Goal: Task Accomplishment & Management: Manage account settings

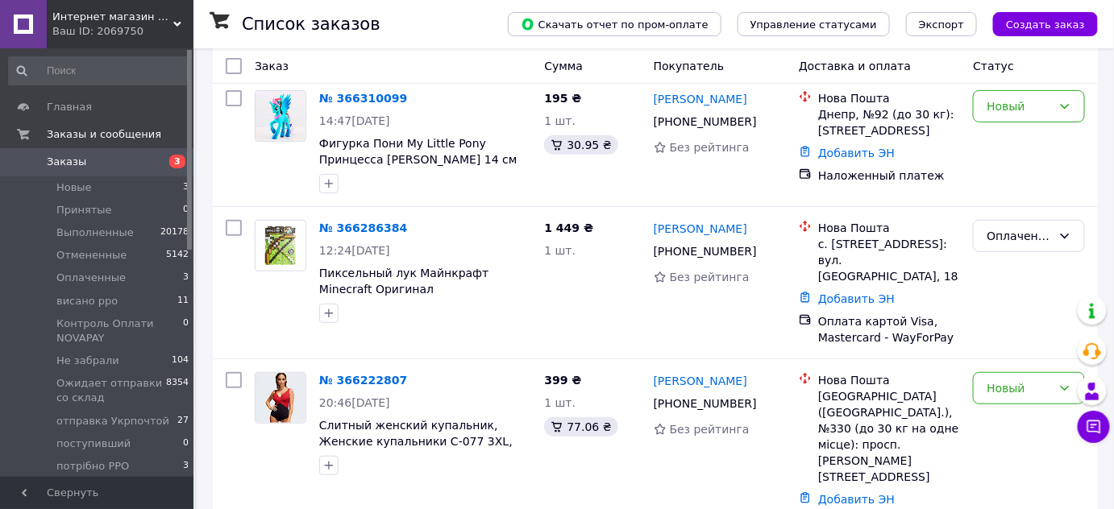
scroll to position [146, 0]
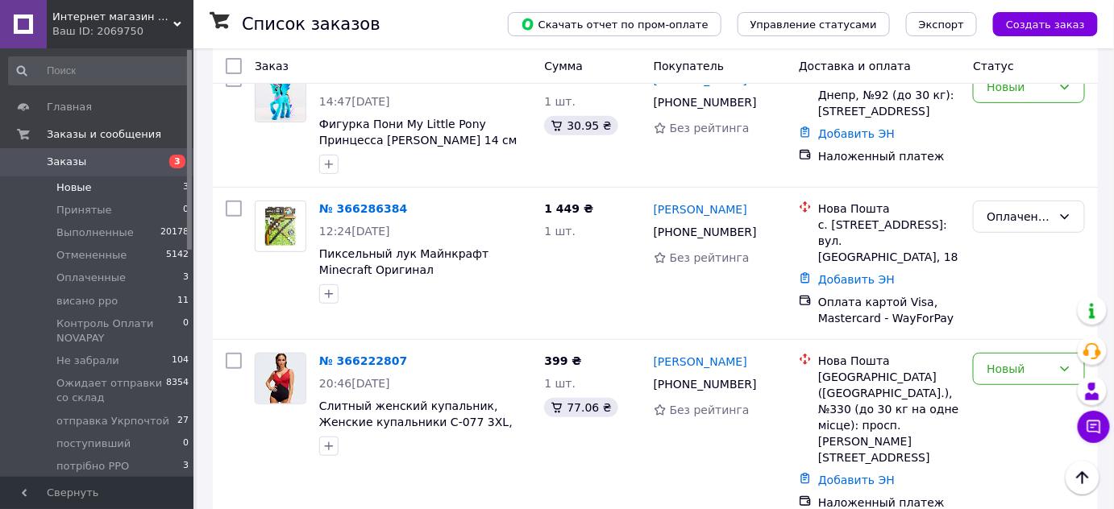
click at [79, 186] on span "Новые" at bounding box center [73, 187] width 35 height 15
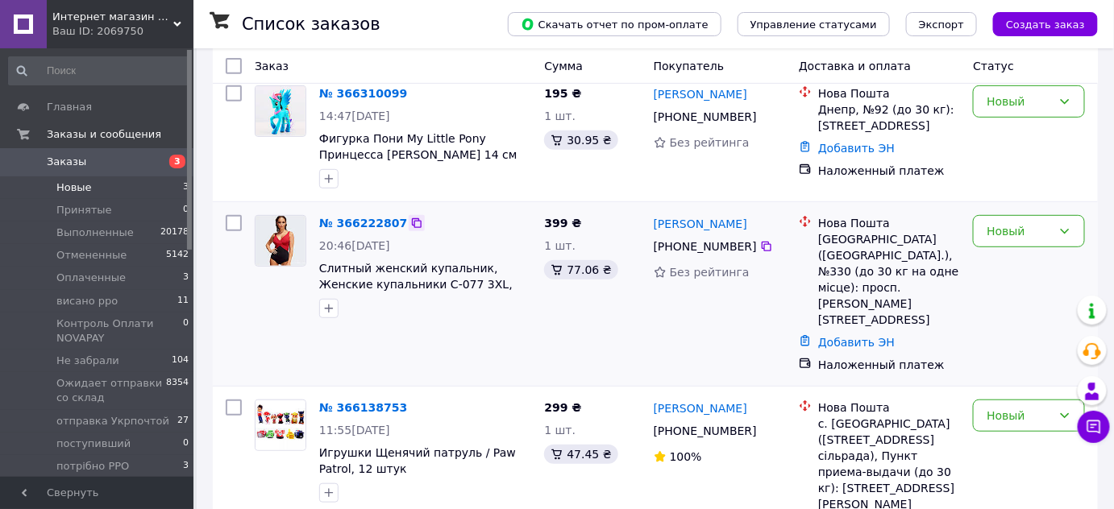
scroll to position [195, 0]
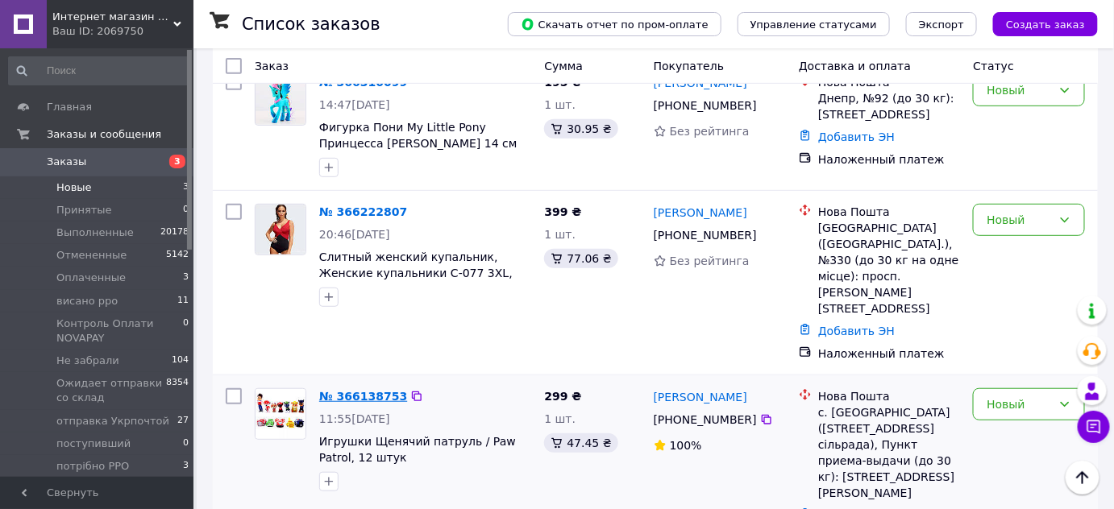
click at [367, 390] on link "№ 366138753" at bounding box center [363, 396] width 88 height 13
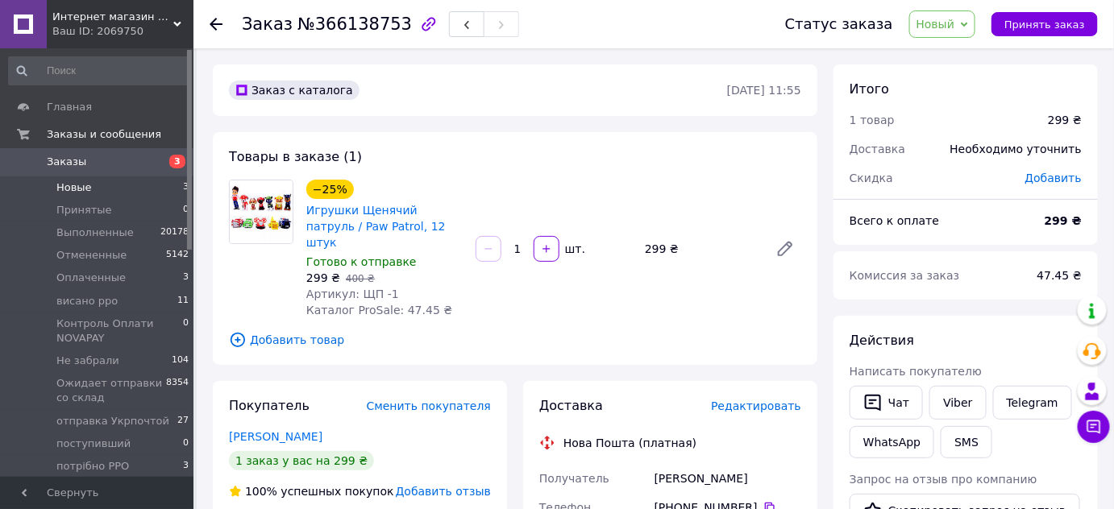
click at [71, 182] on span "Новые" at bounding box center [73, 187] width 35 height 15
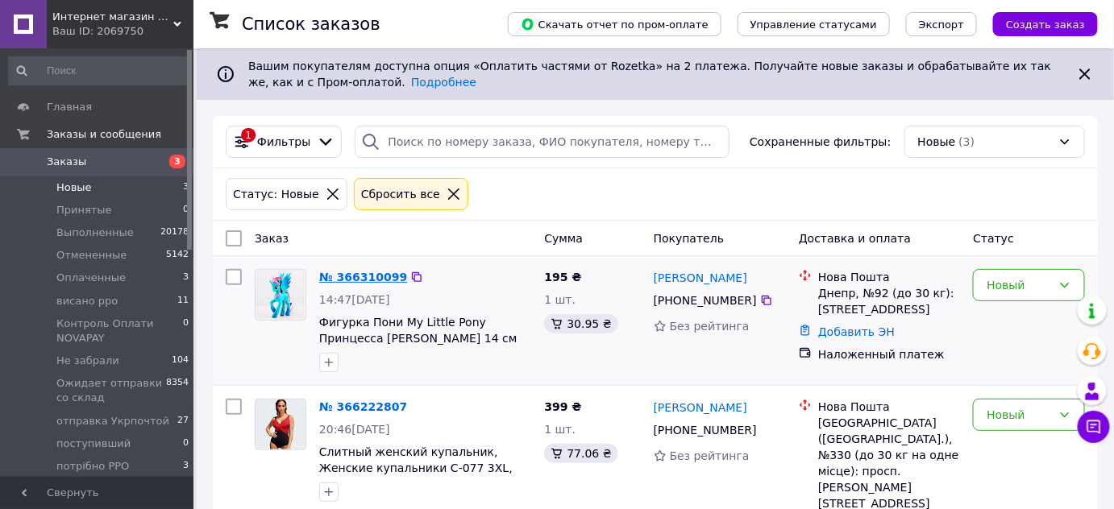
click at [359, 276] on link "№ 366310099" at bounding box center [363, 277] width 88 height 13
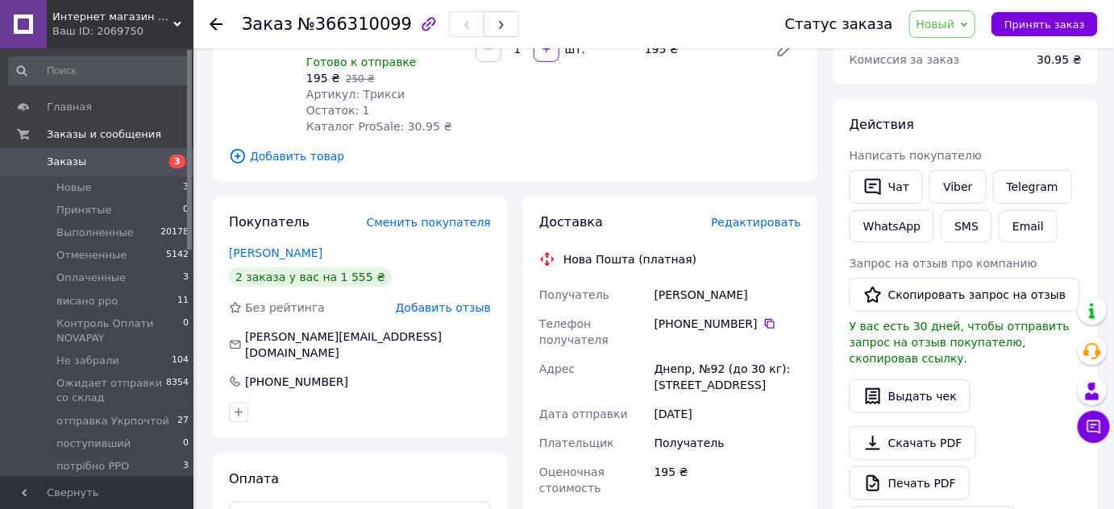
scroll to position [219, 0]
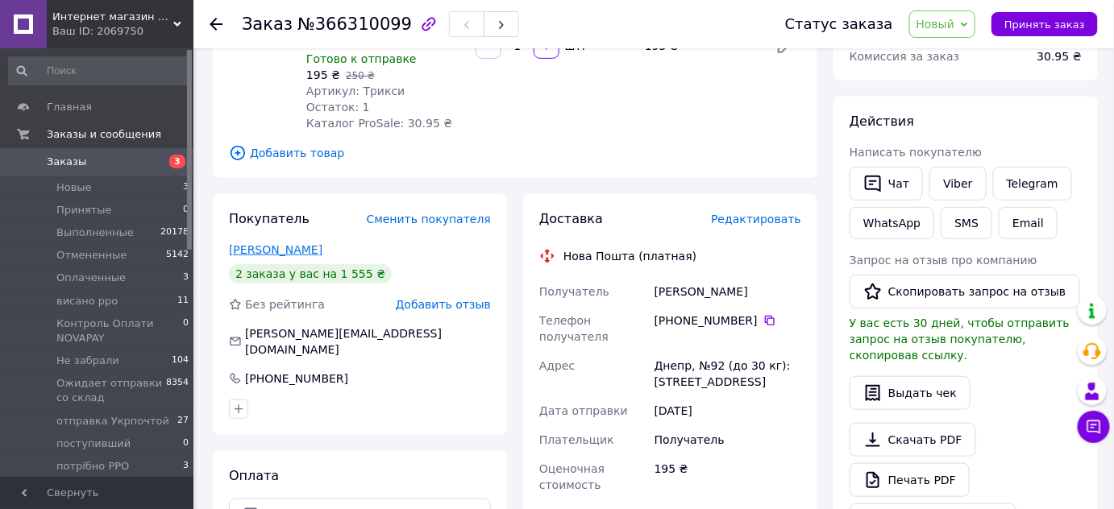
click at [308, 243] on link "Подобед Алексей" at bounding box center [275, 249] width 93 height 13
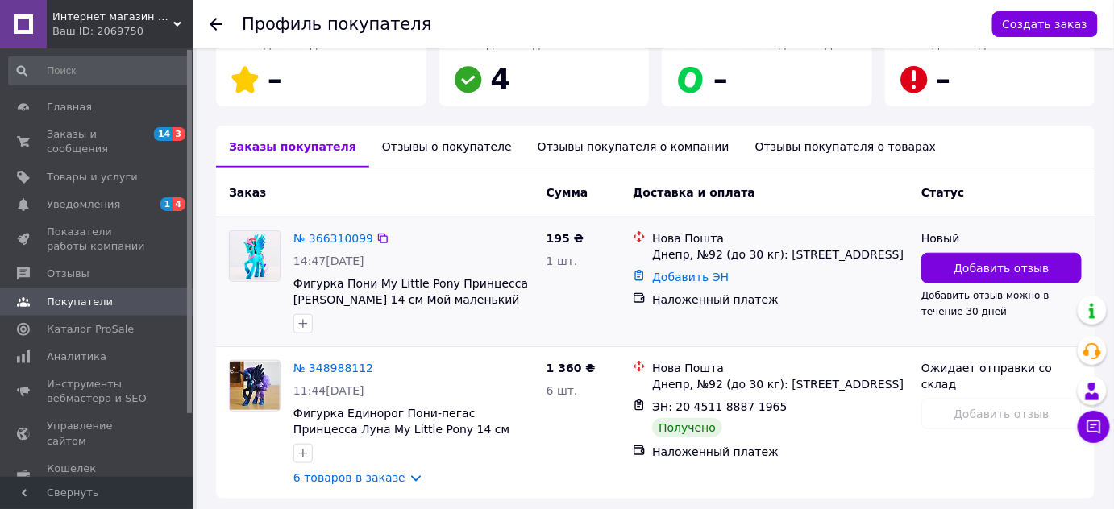
scroll to position [365, 0]
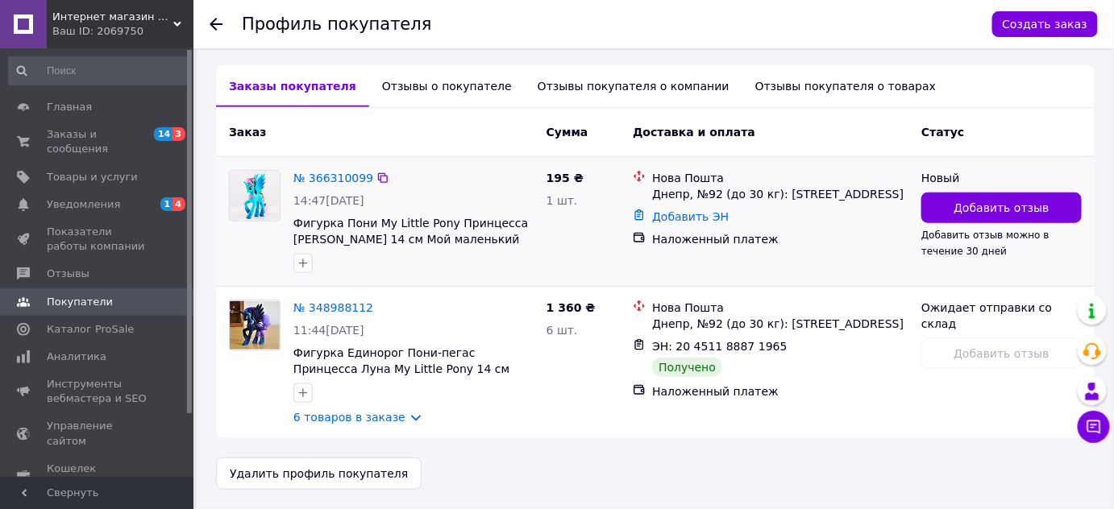
click at [346, 167] on div "№ 366310099 14:47, 12.10.2025 Фигурка Пони My Little Pony Принцесса Трикси 14 с…" at bounding box center [413, 222] width 253 height 116
click at [345, 172] on link "№ 366310099" at bounding box center [333, 178] width 80 height 13
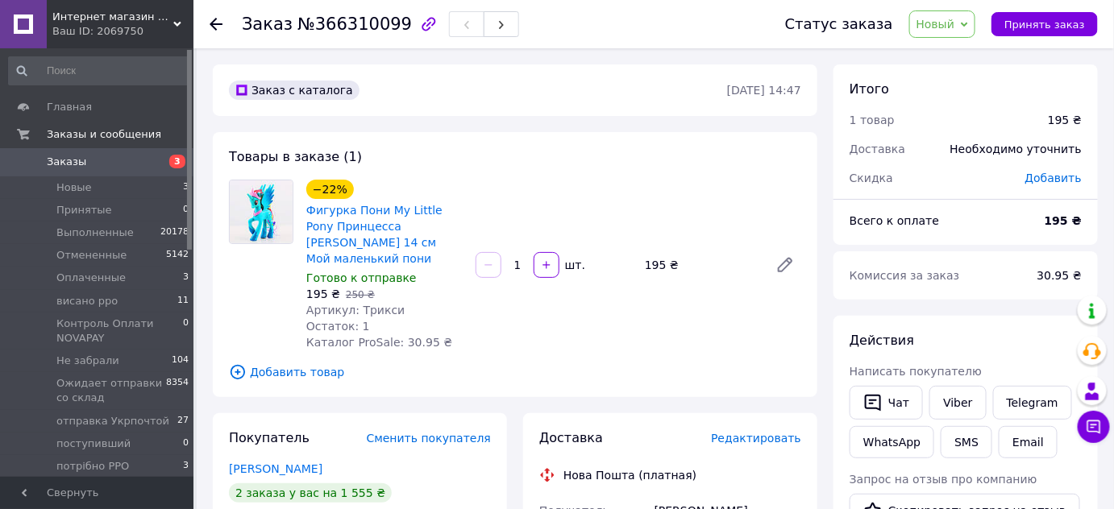
click at [939, 33] on span "Новый" at bounding box center [942, 23] width 67 height 27
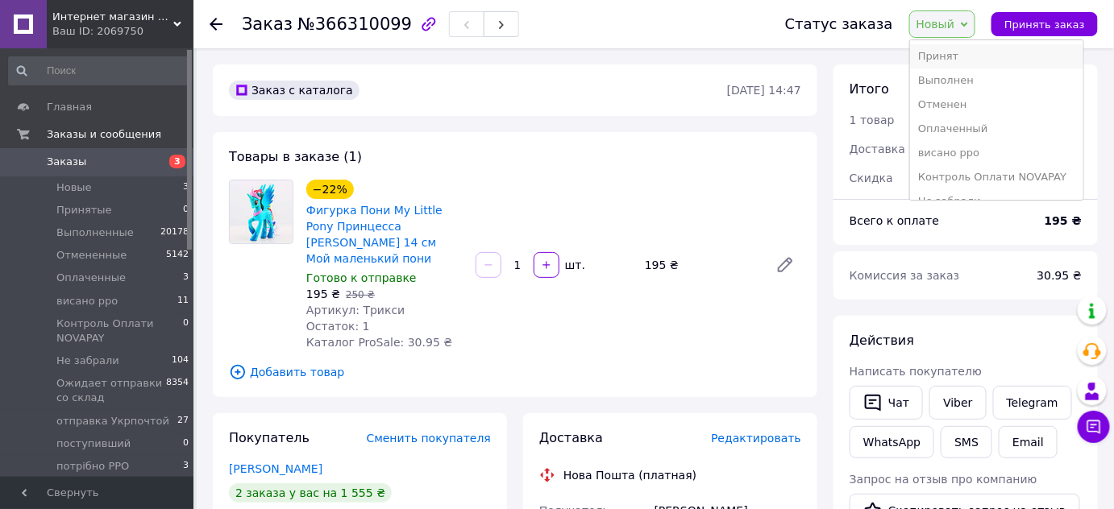
click at [943, 61] on li "Принят" at bounding box center [996, 56] width 173 height 24
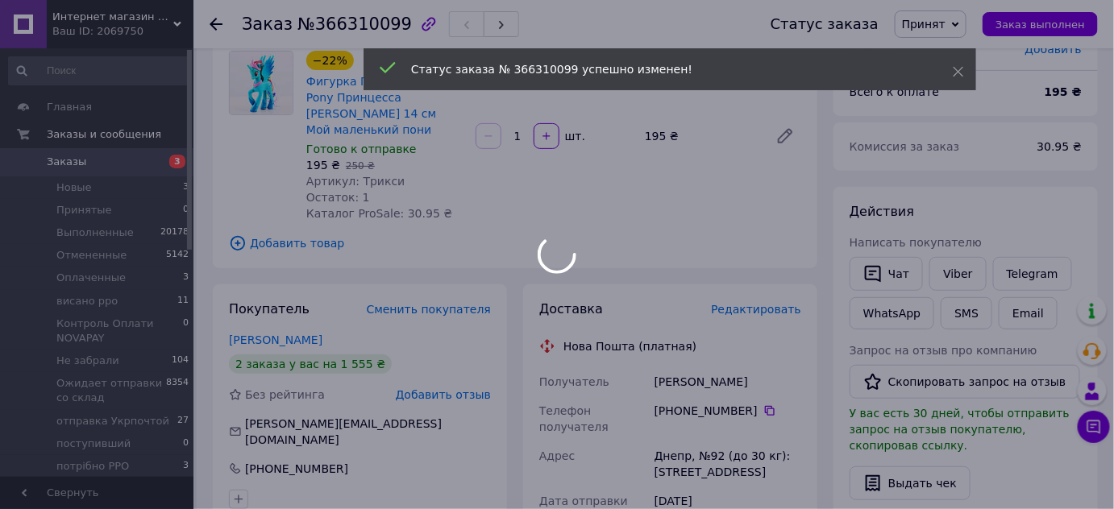
scroll to position [146, 0]
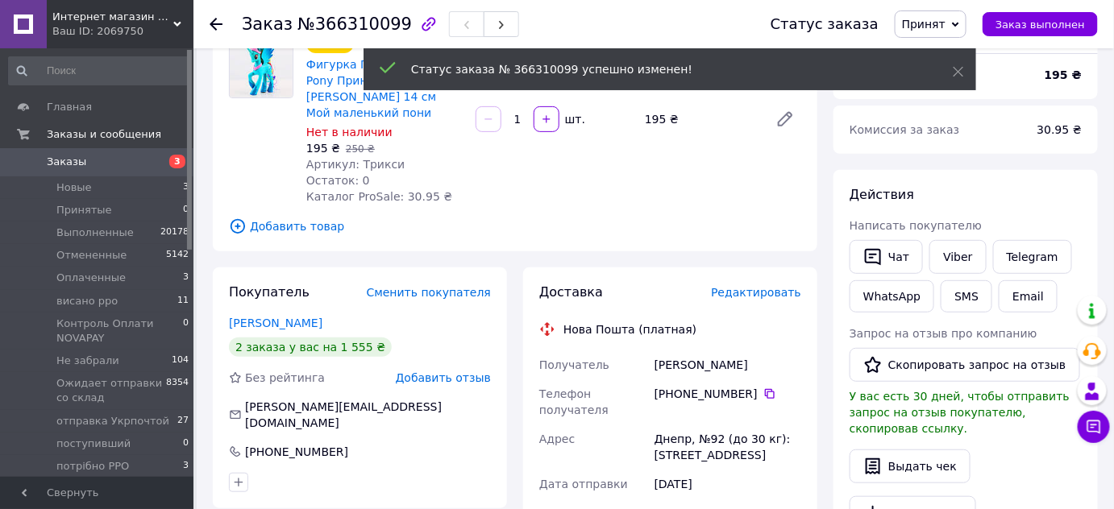
click at [111, 167] on span "Заказы" at bounding box center [98, 162] width 102 height 15
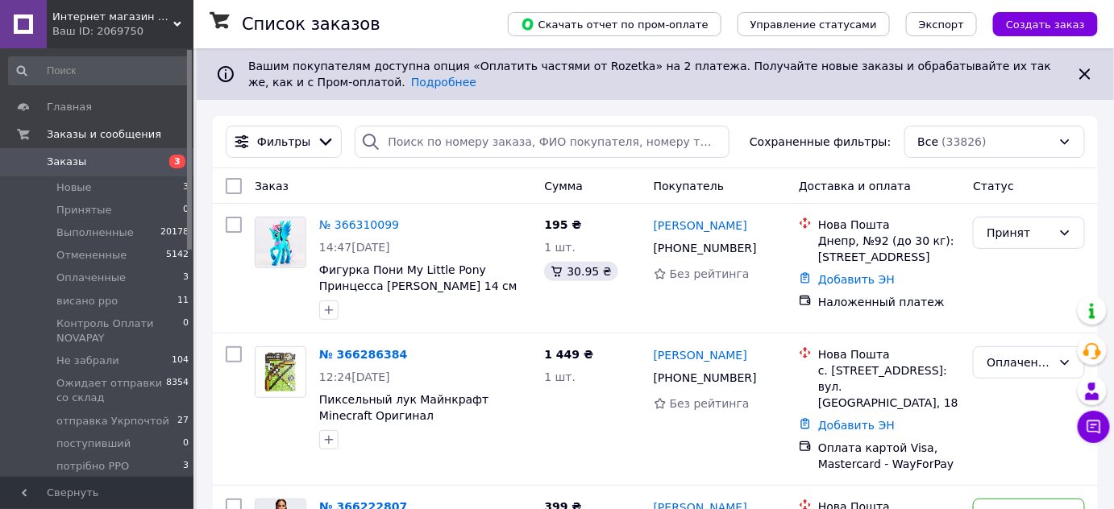
click at [91, 8] on div "Интернет магазин мягких игрушек и подарков " Мишка Бублик" Ваш ID: 2069750" at bounding box center [120, 24] width 147 height 48
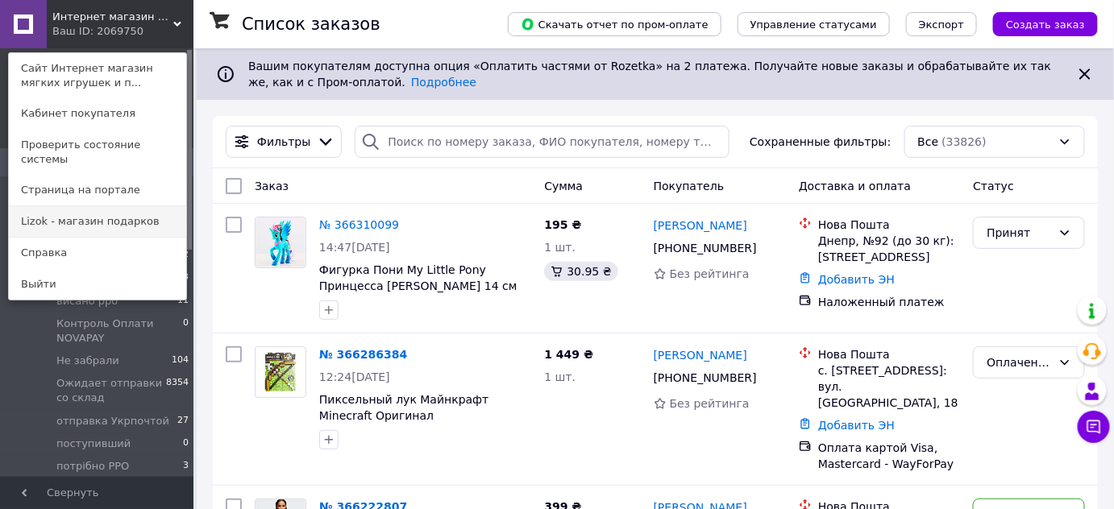
click at [54, 206] on link "Lizok - магазин подарков" at bounding box center [97, 221] width 177 height 31
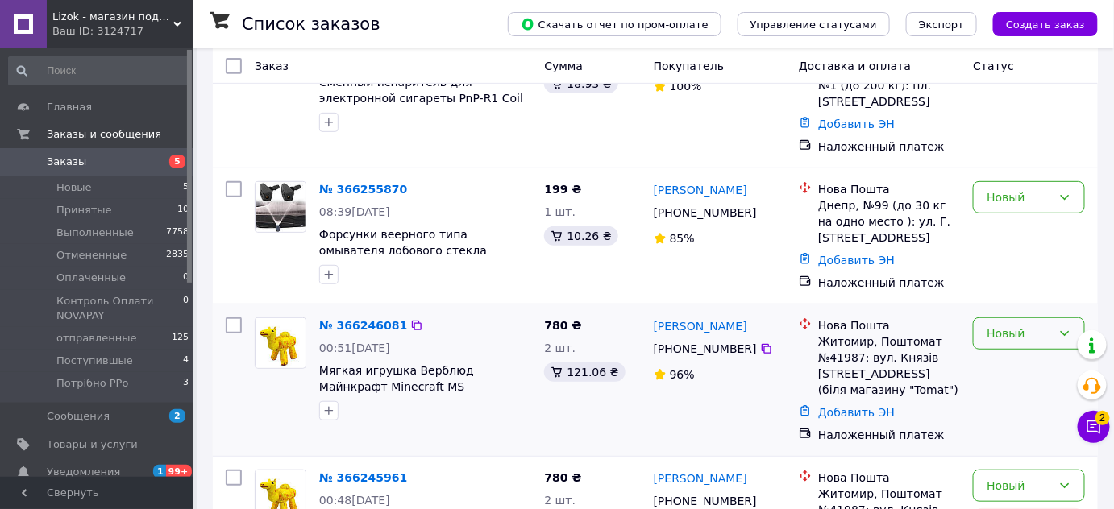
scroll to position [219, 0]
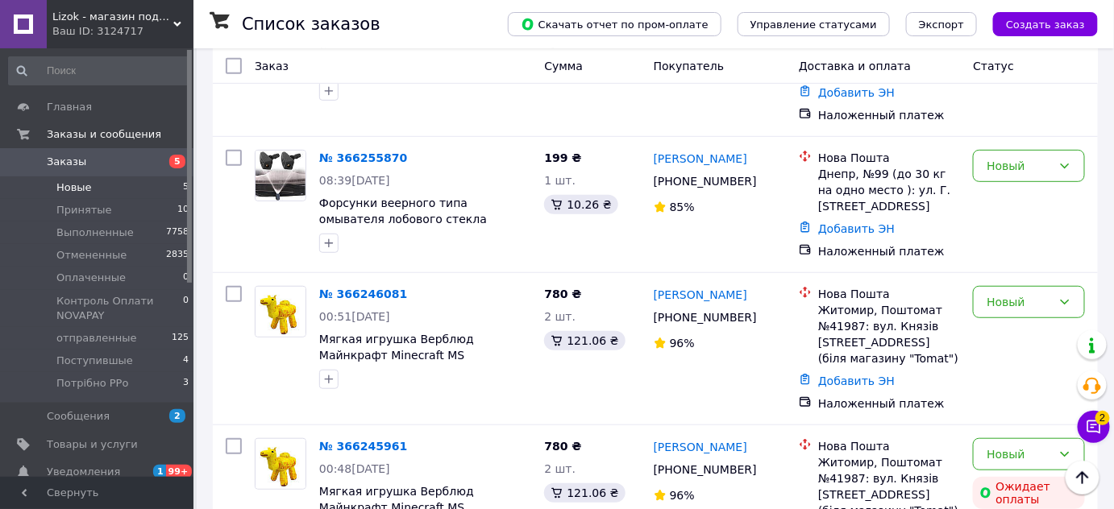
click at [142, 190] on li "Новые 5" at bounding box center [99, 187] width 198 height 23
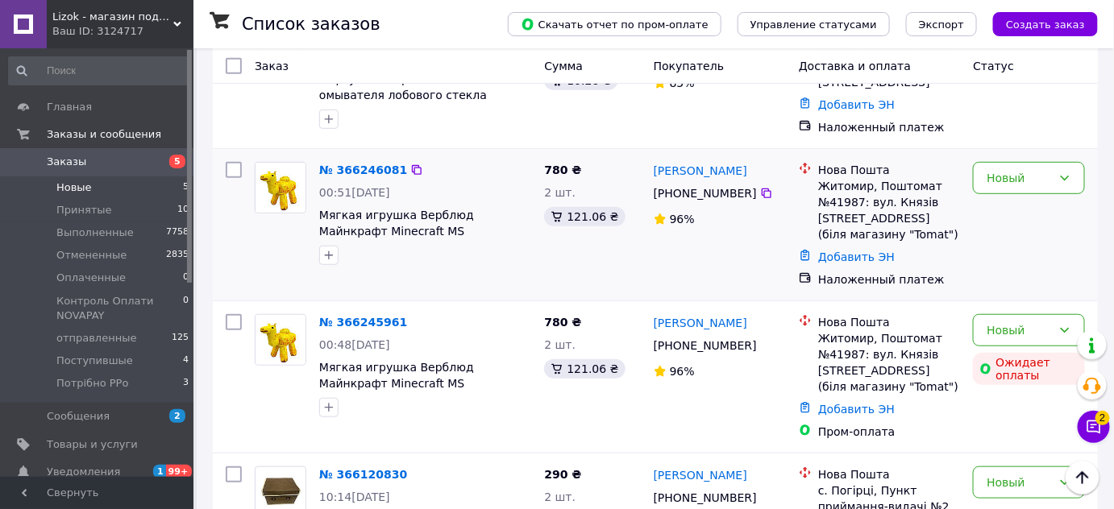
scroll to position [219, 0]
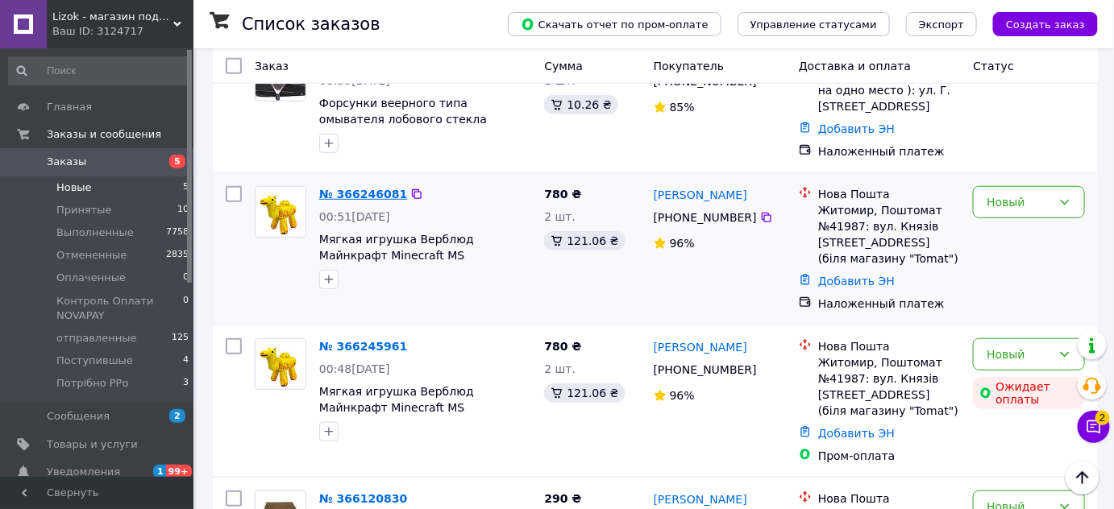
click at [343, 188] on link "№ 366246081" at bounding box center [363, 194] width 88 height 13
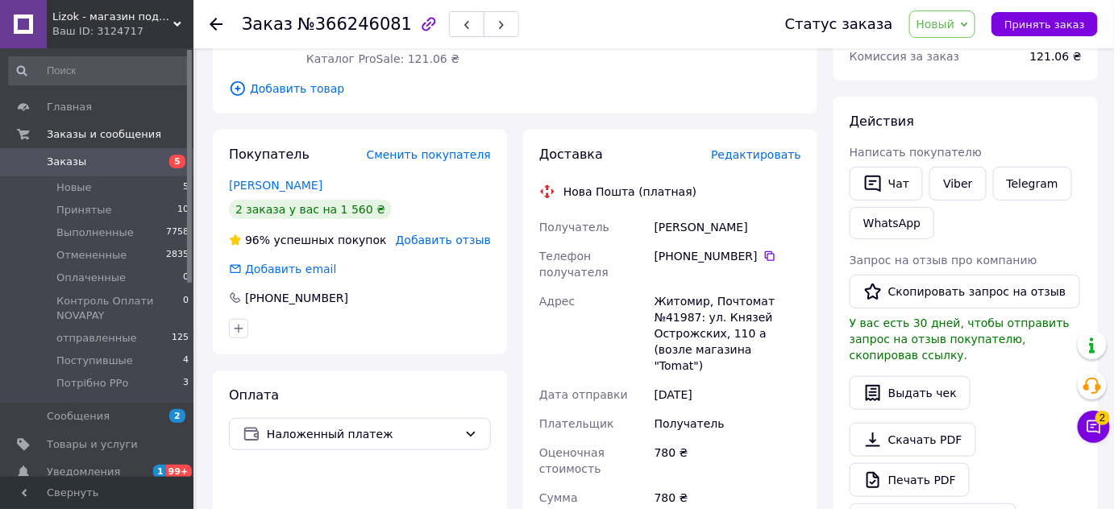
scroll to position [219, 0]
click at [952, 30] on span "Новый" at bounding box center [935, 24] width 39 height 13
click at [949, 53] on li "Принят" at bounding box center [992, 56] width 164 height 24
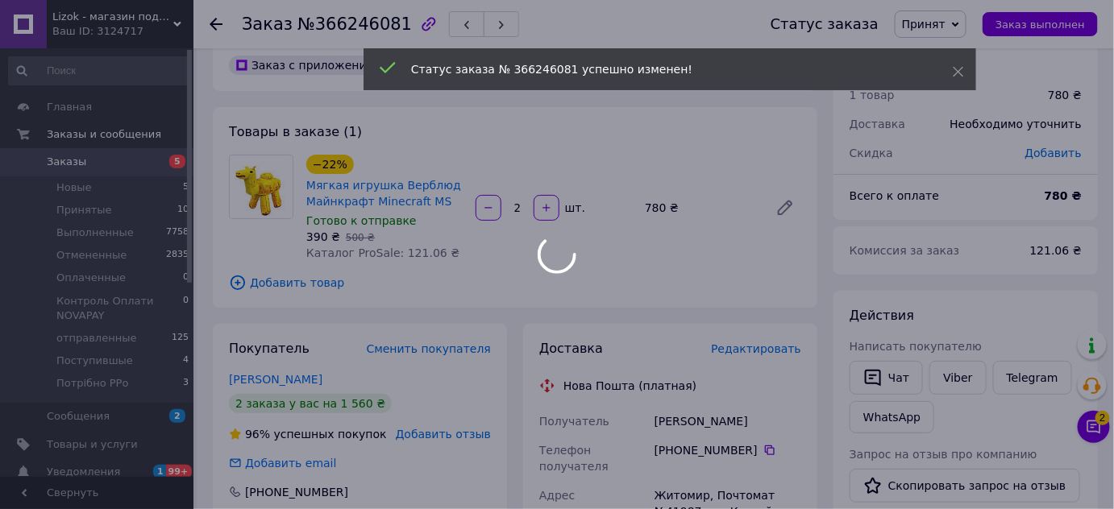
scroll to position [0, 0]
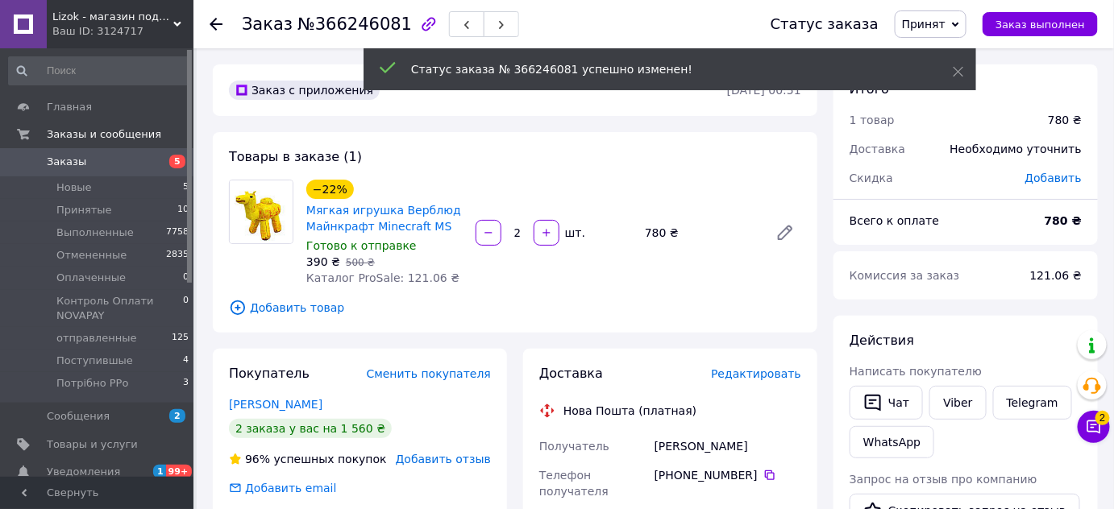
click at [114, 156] on span "Заказы" at bounding box center [98, 162] width 102 height 15
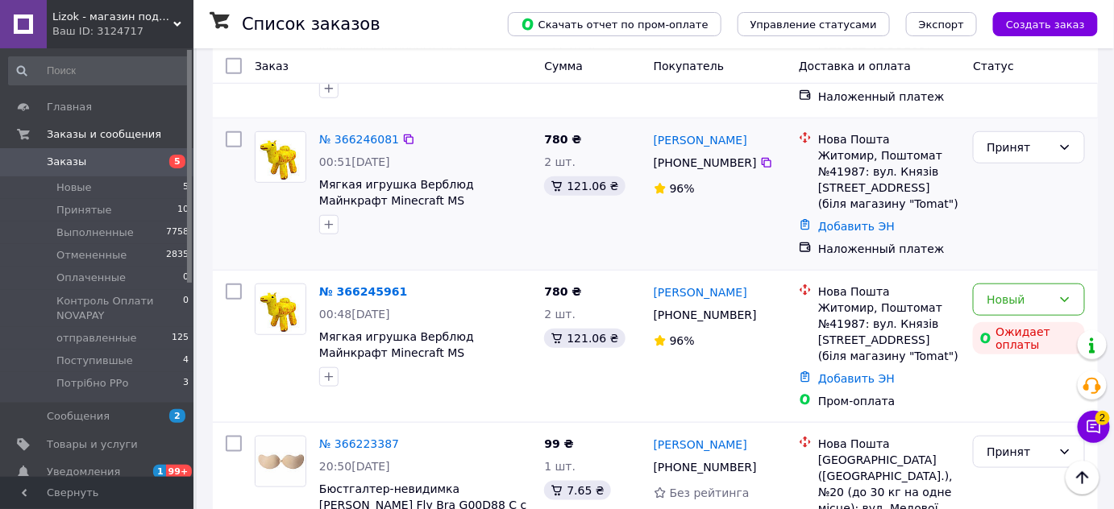
scroll to position [366, 0]
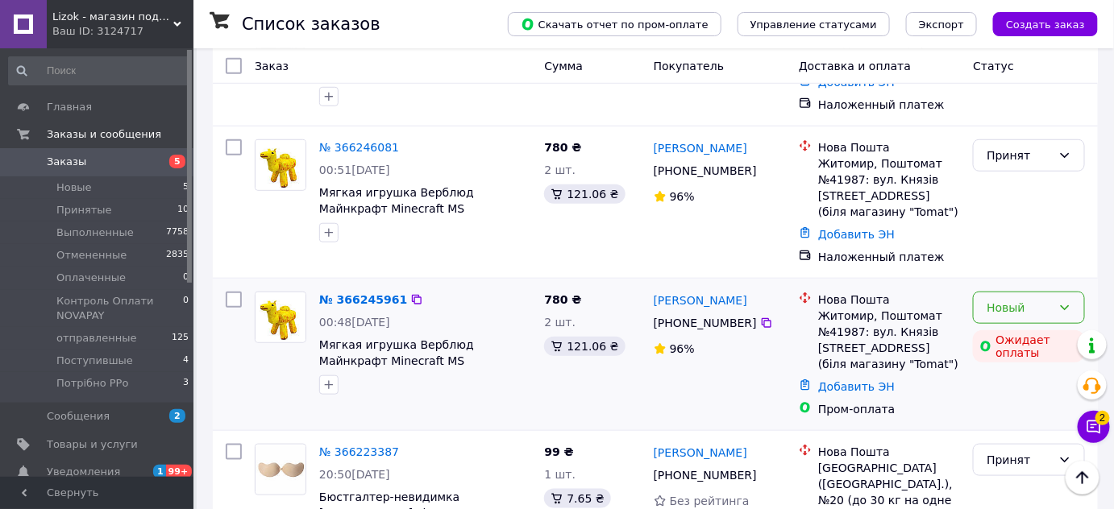
click at [1010, 299] on div "Новый" at bounding box center [1018, 308] width 65 height 18
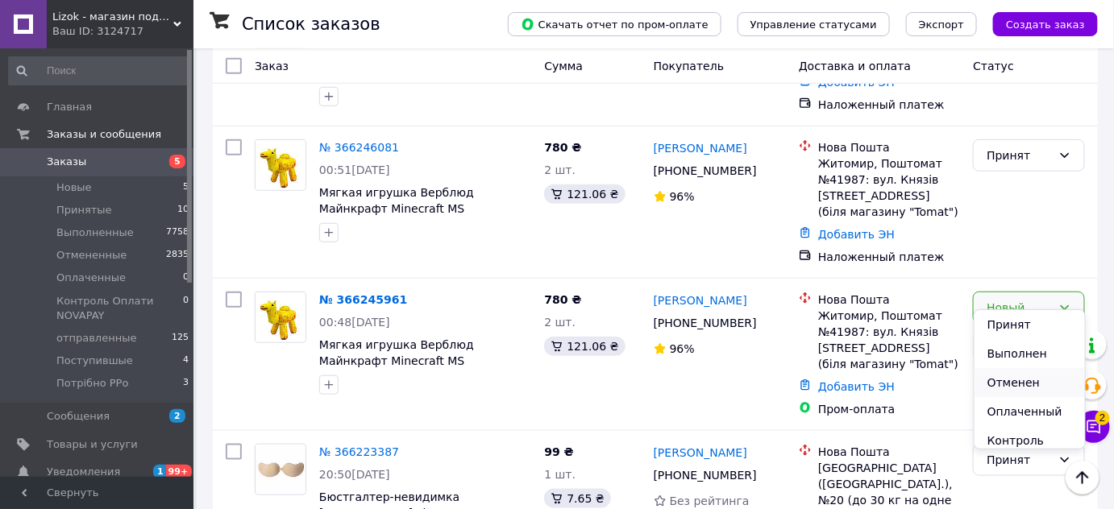
click at [1008, 382] on li "Отменен" at bounding box center [1029, 382] width 110 height 29
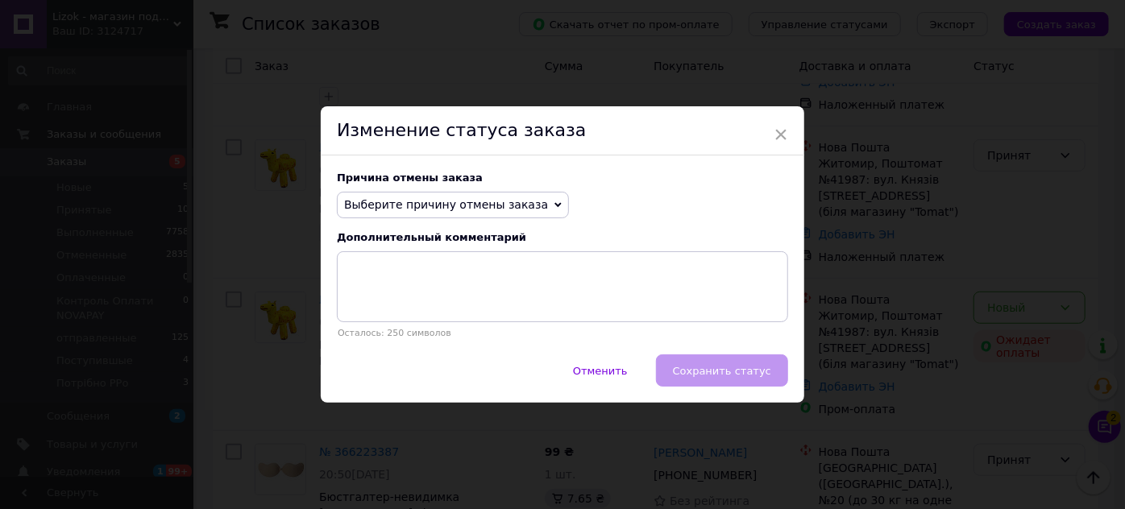
click at [429, 208] on span "Выберите причину отмены заказа" at bounding box center [446, 204] width 204 height 13
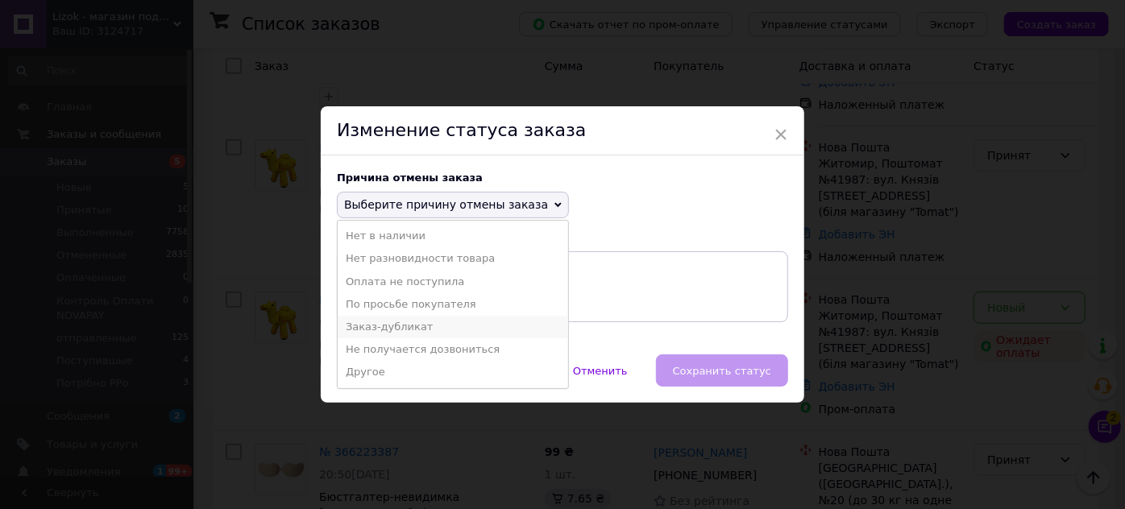
click at [398, 327] on li "Заказ-дубликат" at bounding box center [453, 327] width 230 height 23
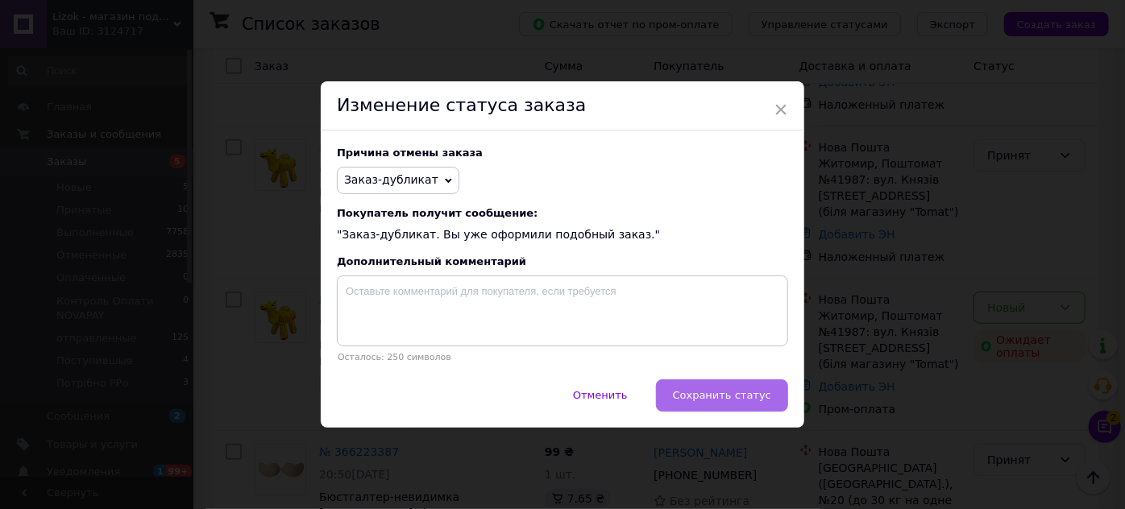
click at [763, 388] on button "Сохранить статус" at bounding box center [722, 396] width 132 height 32
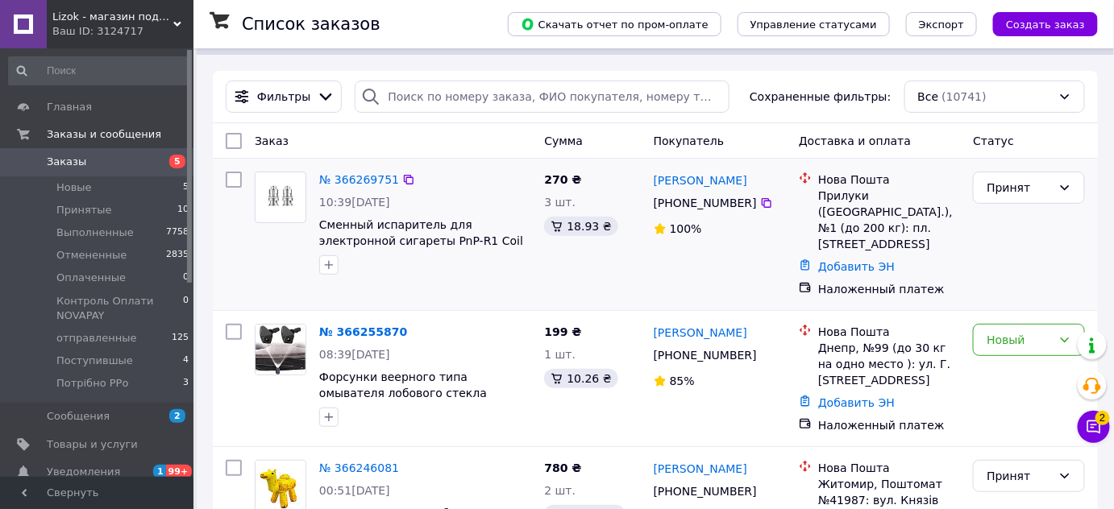
scroll to position [0, 0]
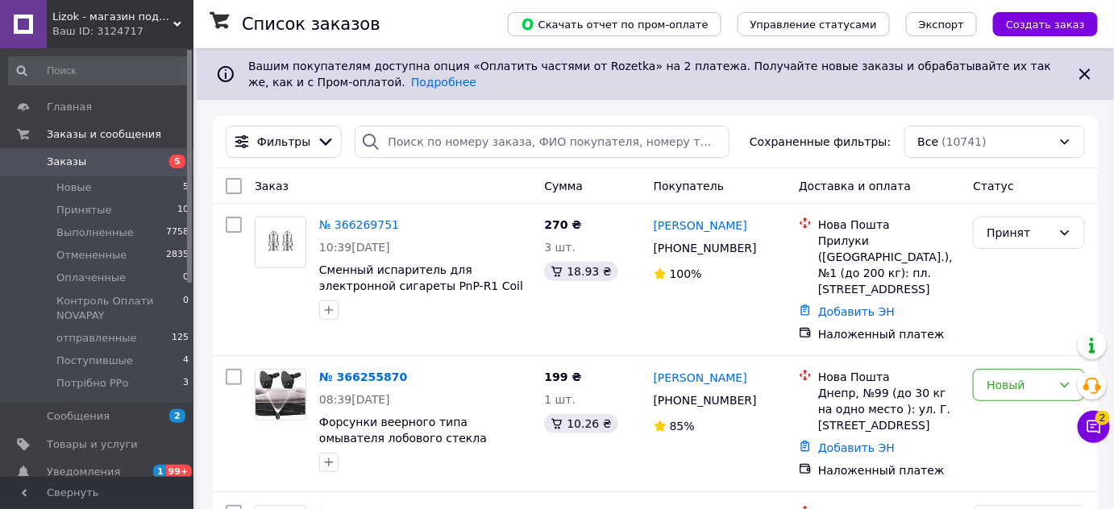
click at [79, 161] on span "Заказы" at bounding box center [66, 162] width 39 height 15
click at [99, 158] on span "Заказы" at bounding box center [98, 162] width 102 height 15
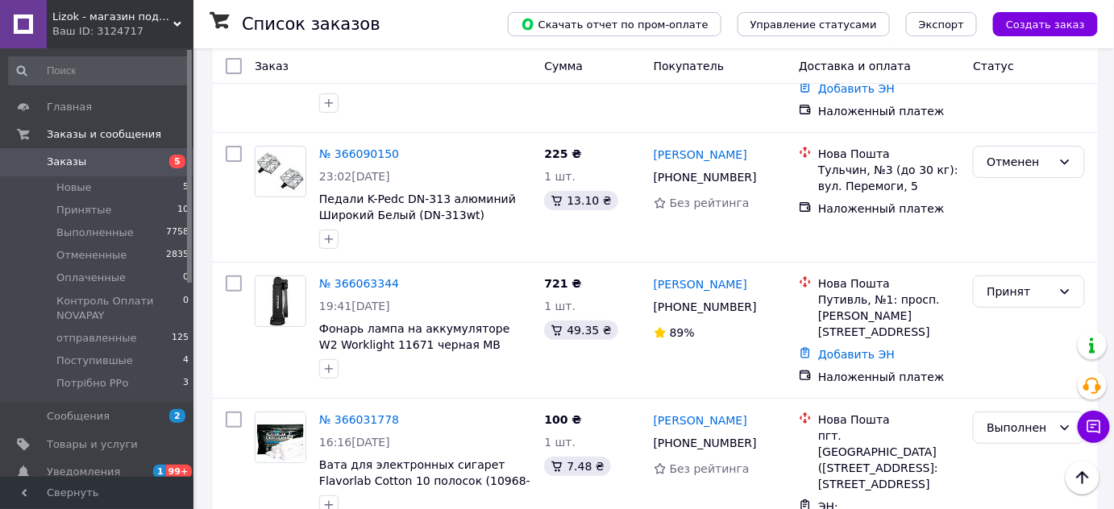
scroll to position [2051, 0]
